Goal: Information Seeking & Learning: Learn about a topic

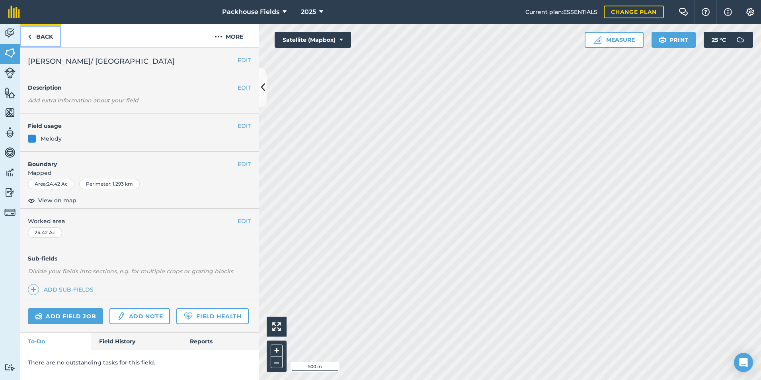
click at [45, 31] on link "Back" at bounding box center [40, 35] width 41 height 23
click at [179, 233] on div "EDIT Worked area 74.08 Ac" at bounding box center [139, 227] width 239 height 37
click at [107, 342] on link "Field History" at bounding box center [136, 341] width 90 height 18
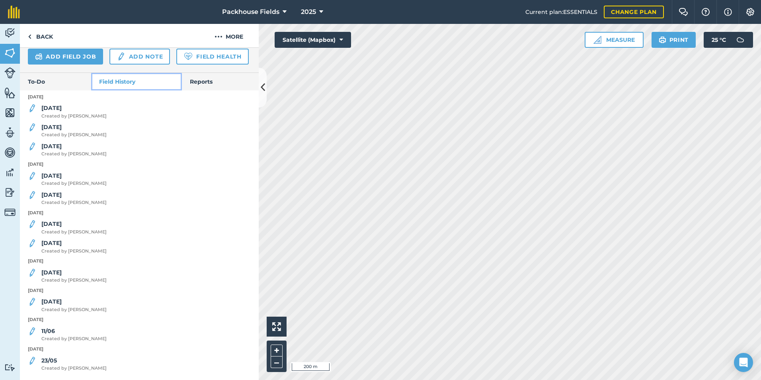
scroll to position [282, 0]
click at [48, 104] on div "[DATE] Created by [PERSON_NAME]" at bounding box center [73, 111] width 65 height 16
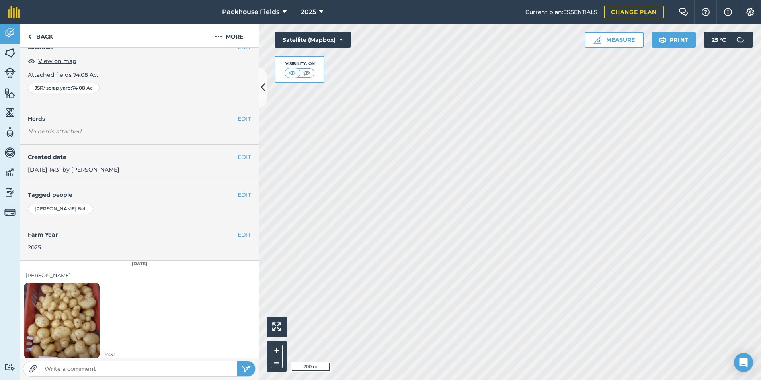
scroll to position [45, 0]
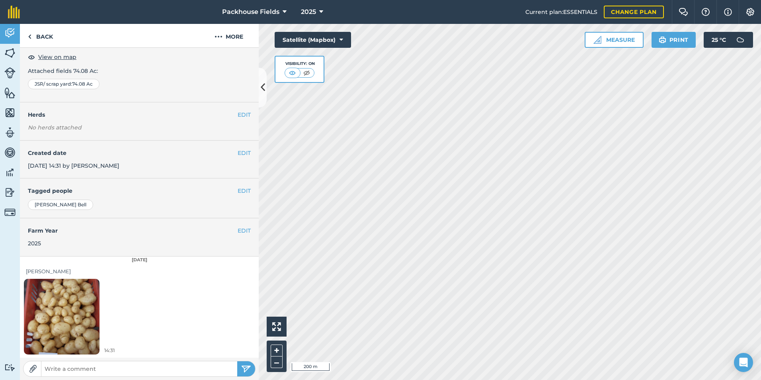
click at [99, 307] on img at bounding box center [62, 316] width 76 height 101
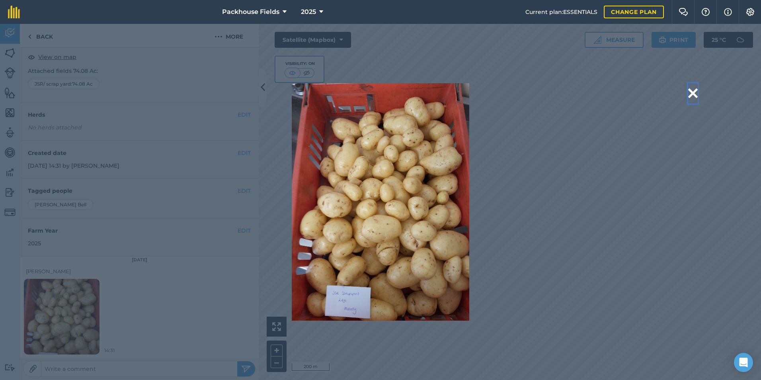
click at [693, 94] on button at bounding box center [693, 93] width 10 height 20
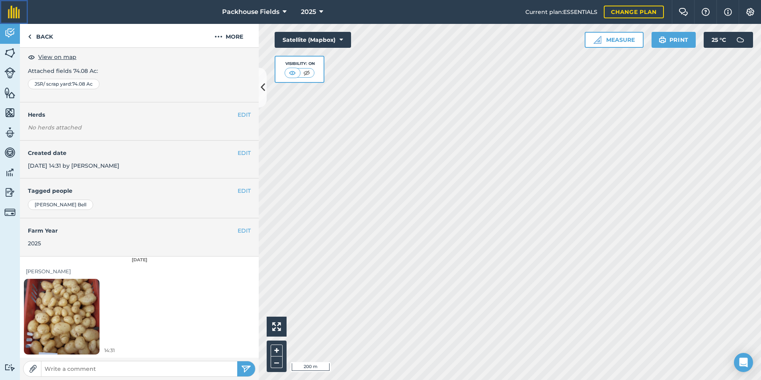
click at [21, 18] on link at bounding box center [14, 12] width 28 height 24
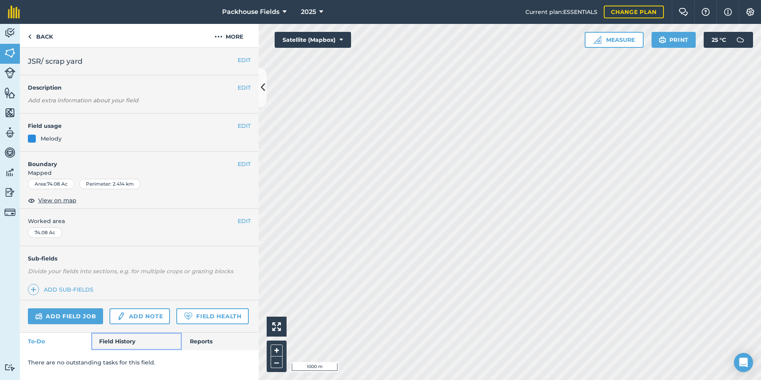
click at [122, 342] on link "Field History" at bounding box center [136, 341] width 90 height 18
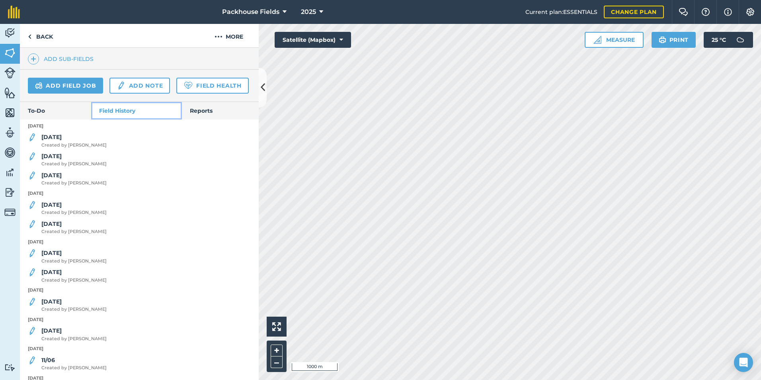
scroll to position [239, 0]
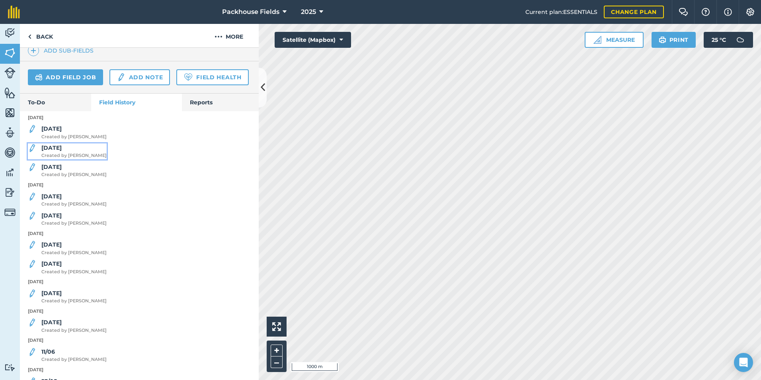
click at [59, 159] on div "[DATE] Created by [PERSON_NAME]" at bounding box center [73, 151] width 65 height 16
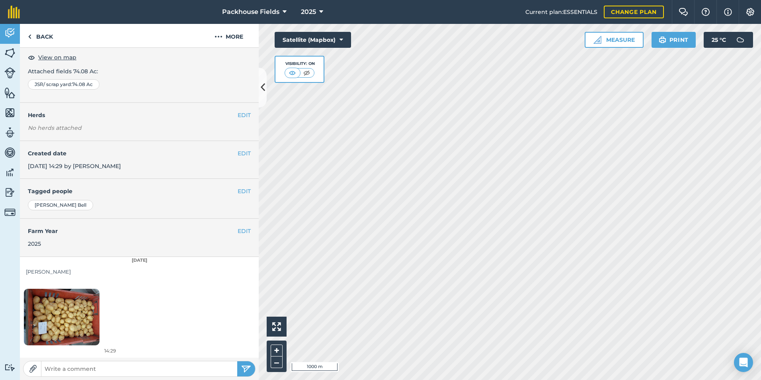
scroll to position [45, 0]
click at [87, 314] on img at bounding box center [62, 316] width 76 height 57
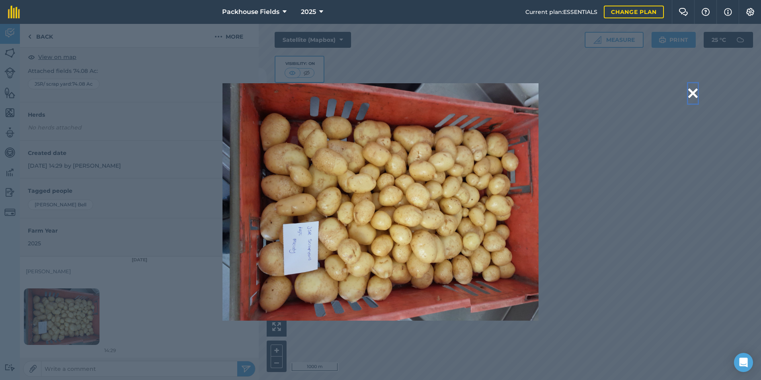
click at [696, 92] on button at bounding box center [693, 93] width 10 height 20
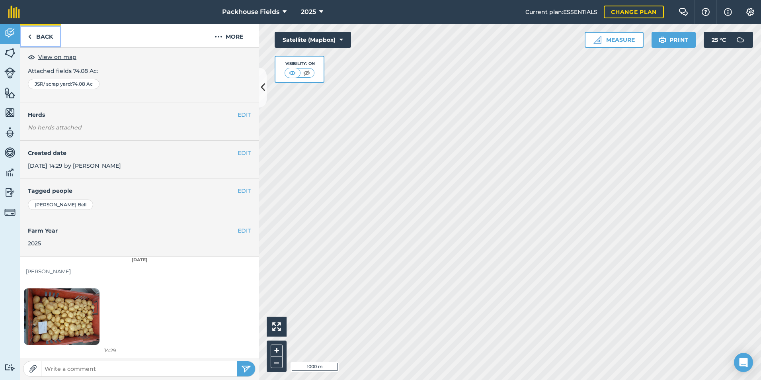
click at [46, 39] on link "Back" at bounding box center [40, 35] width 41 height 23
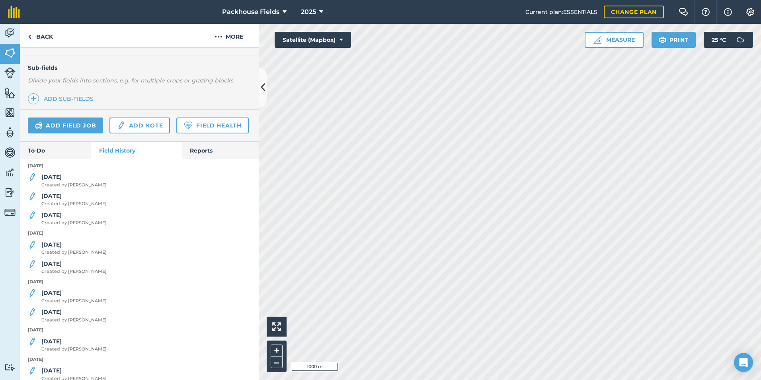
scroll to position [199, 0]
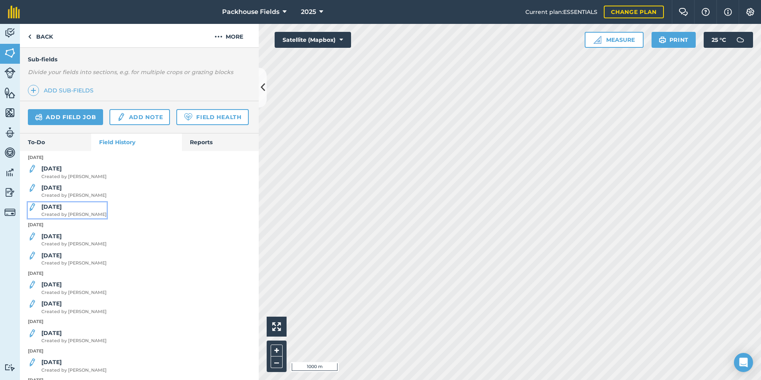
click at [54, 210] on strong "[DATE]" at bounding box center [51, 206] width 20 height 7
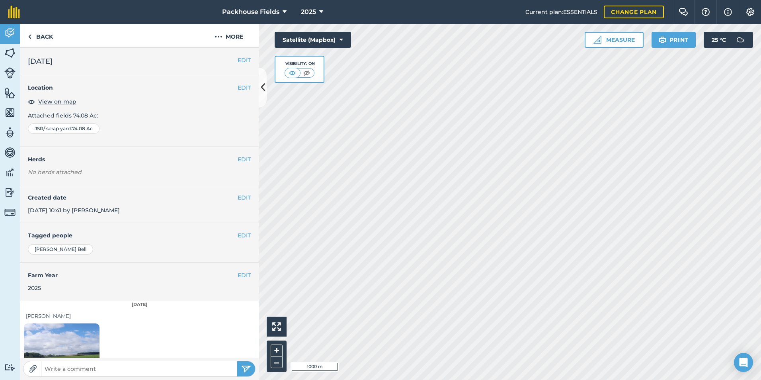
scroll to position [45, 0]
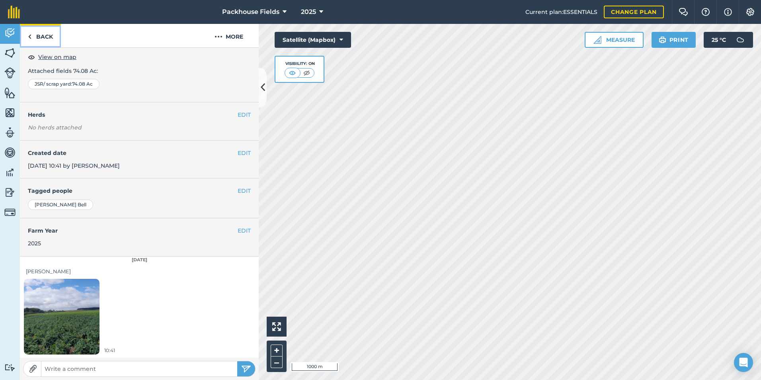
click at [51, 39] on link "Back" at bounding box center [40, 35] width 41 height 23
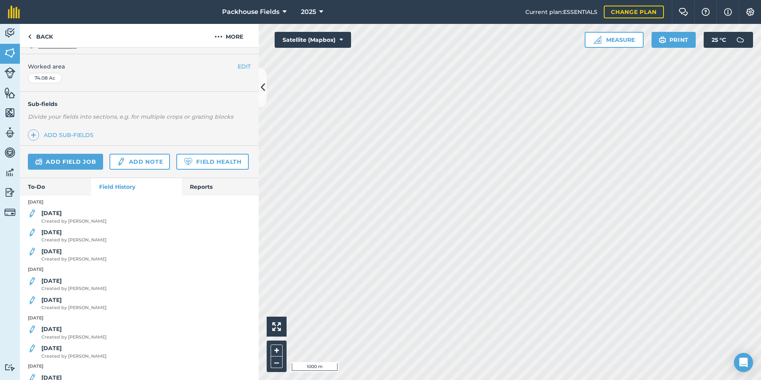
scroll to position [159, 0]
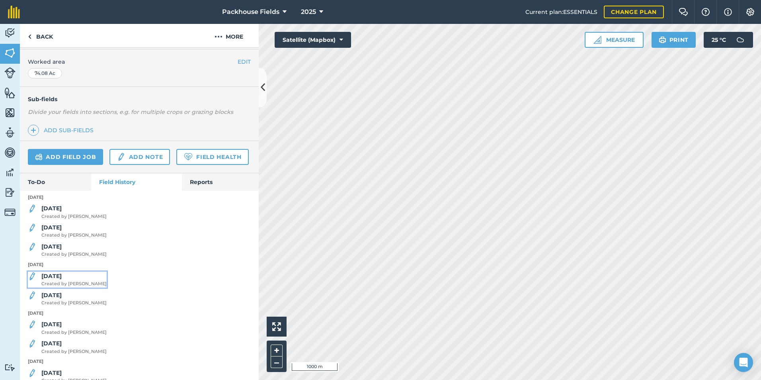
click at [55, 279] on strong "[DATE]" at bounding box center [51, 275] width 20 height 7
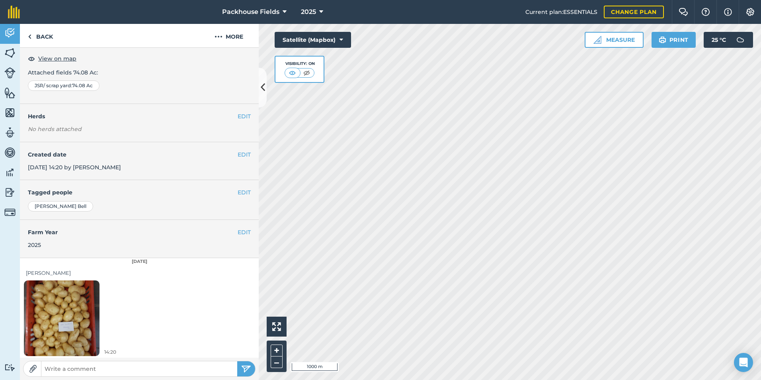
scroll to position [45, 0]
click at [64, 299] on img at bounding box center [62, 316] width 76 height 101
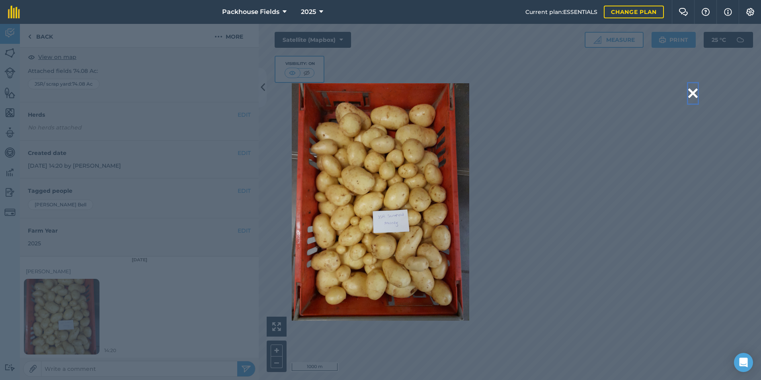
click at [692, 94] on button at bounding box center [693, 93] width 10 height 20
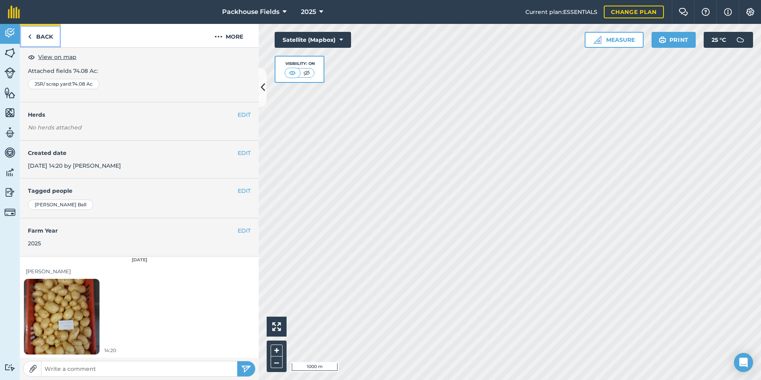
click at [49, 31] on link "Back" at bounding box center [40, 35] width 41 height 23
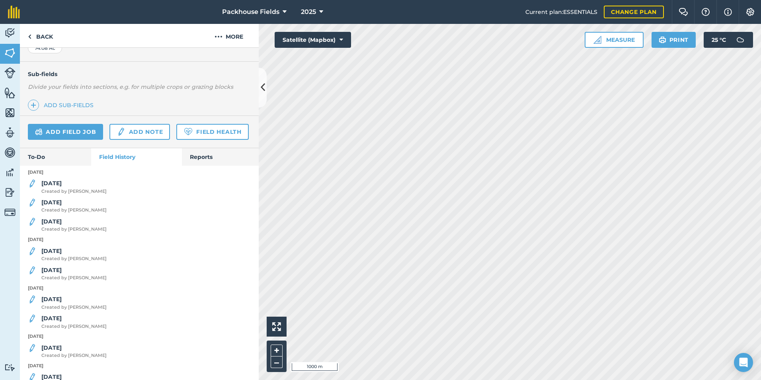
scroll to position [199, 0]
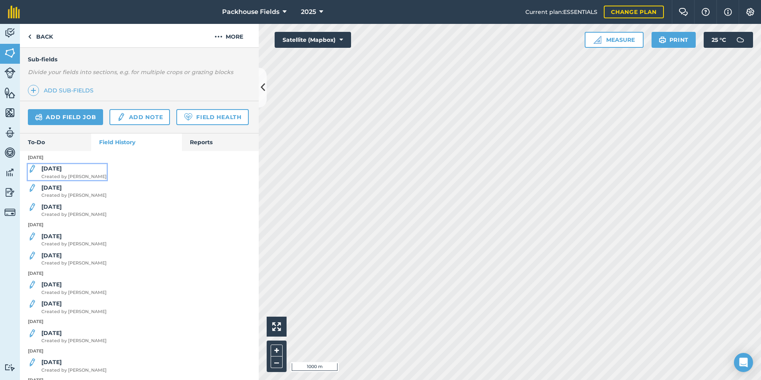
click at [56, 172] on strong "[DATE]" at bounding box center [51, 168] width 20 height 7
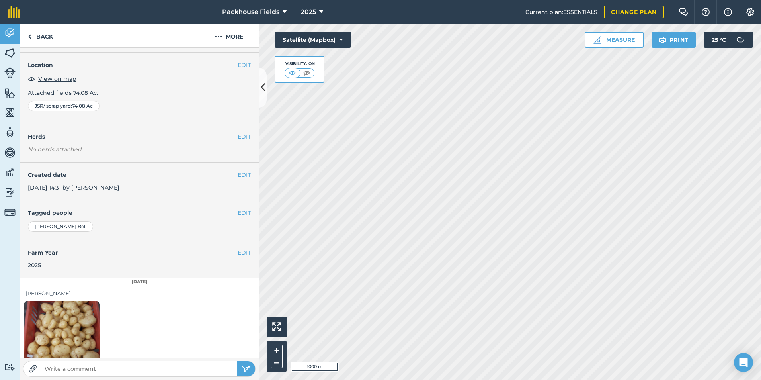
scroll to position [45, 0]
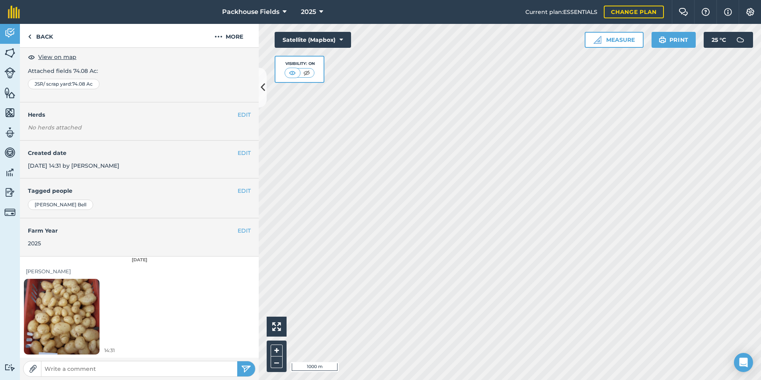
click at [70, 286] on img at bounding box center [62, 316] width 76 height 101
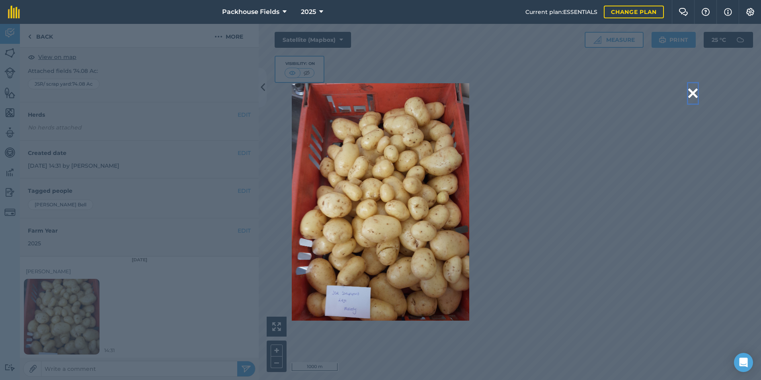
click at [693, 91] on button at bounding box center [693, 93] width 10 height 20
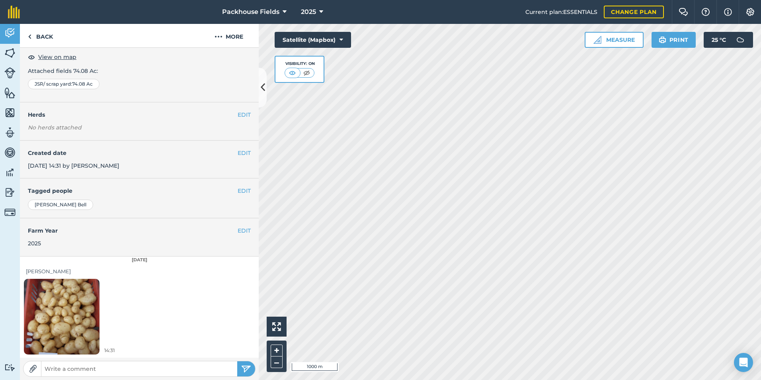
click at [60, 313] on img at bounding box center [62, 316] width 76 height 101
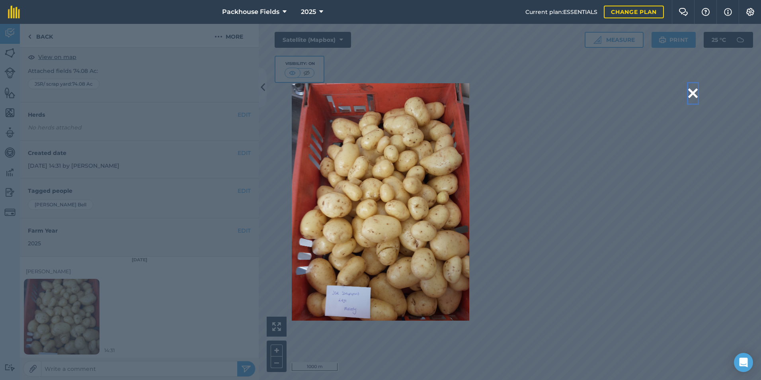
click at [693, 94] on button at bounding box center [693, 93] width 10 height 20
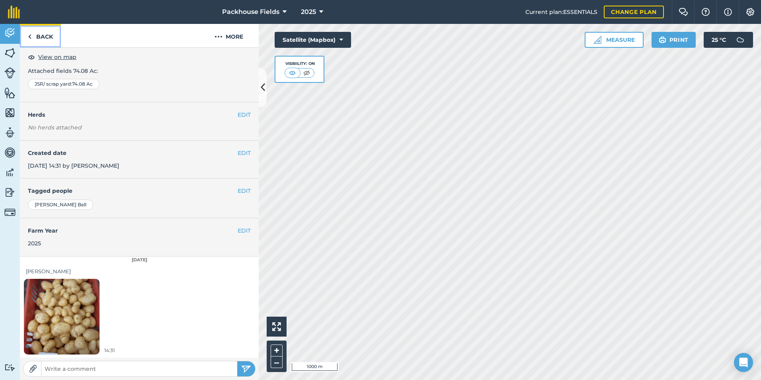
click at [45, 36] on link "Back" at bounding box center [40, 35] width 41 height 23
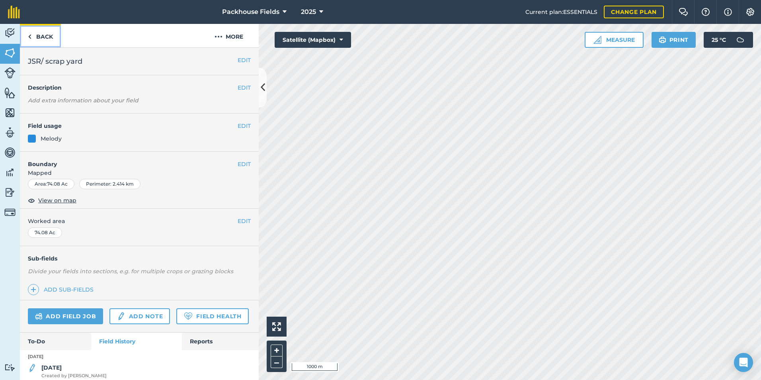
click at [44, 29] on link "Back" at bounding box center [40, 35] width 41 height 23
